Goal: Browse casually

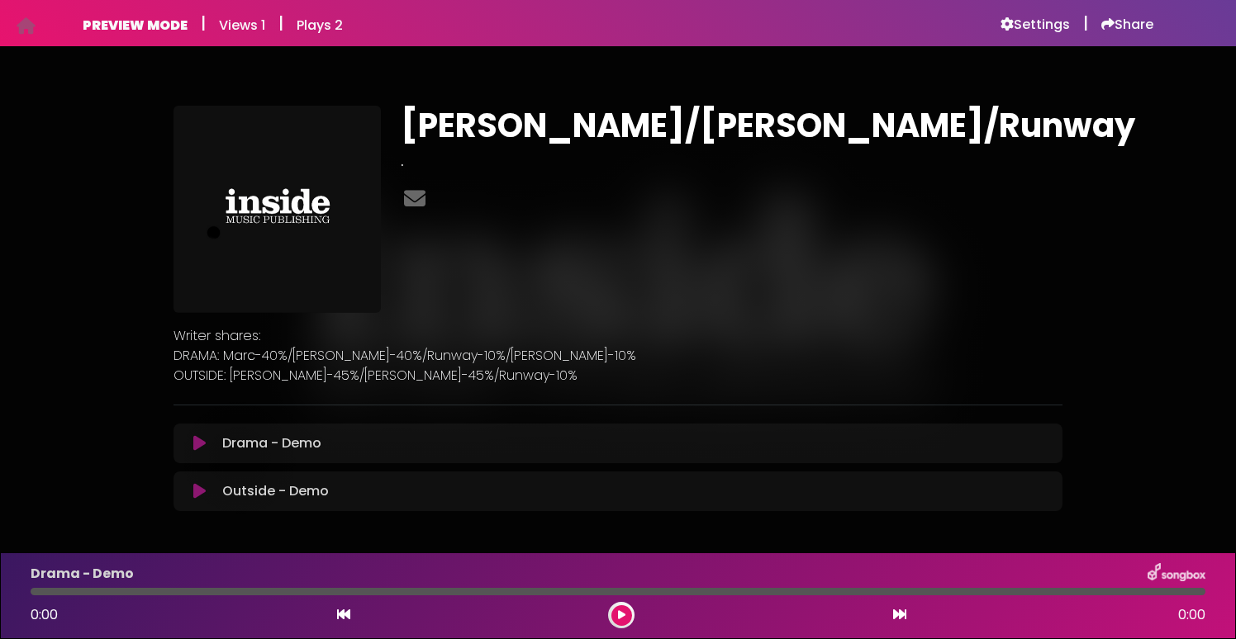
click at [106, 28] on h6 "PREVIEW MODE" at bounding box center [135, 25] width 105 height 16
click at [20, 26] on icon at bounding box center [26, 26] width 19 height 1
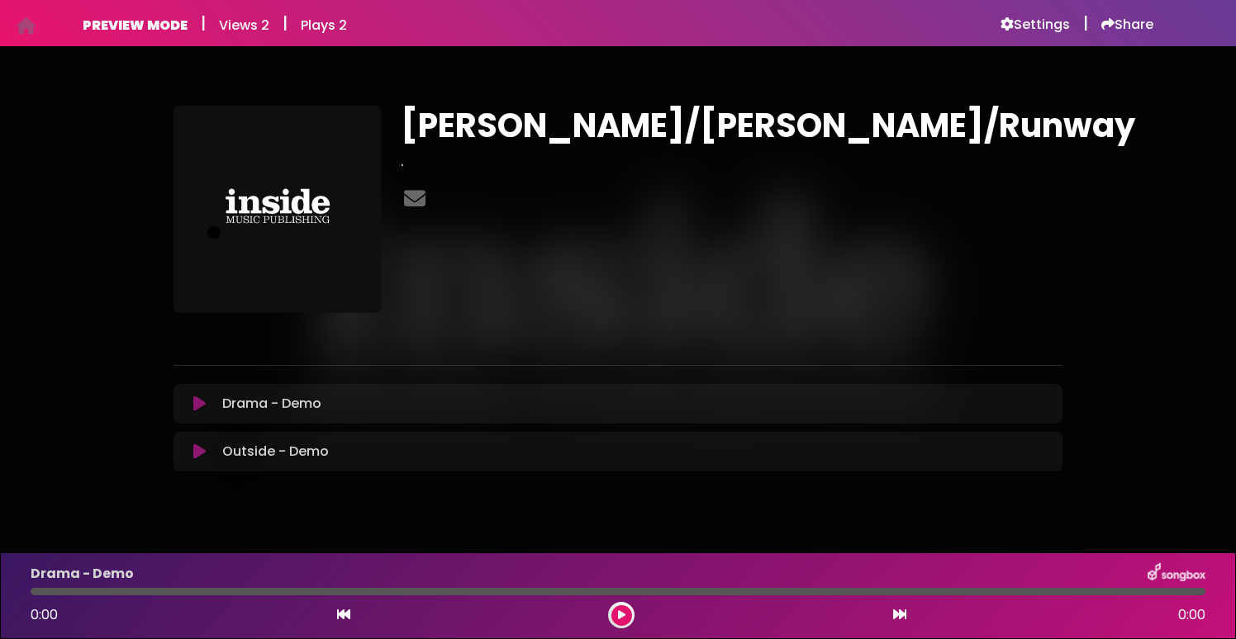
click at [1180, 572] on img at bounding box center [1176, 573] width 58 height 21
